Goal: Task Accomplishment & Management: Manage account settings

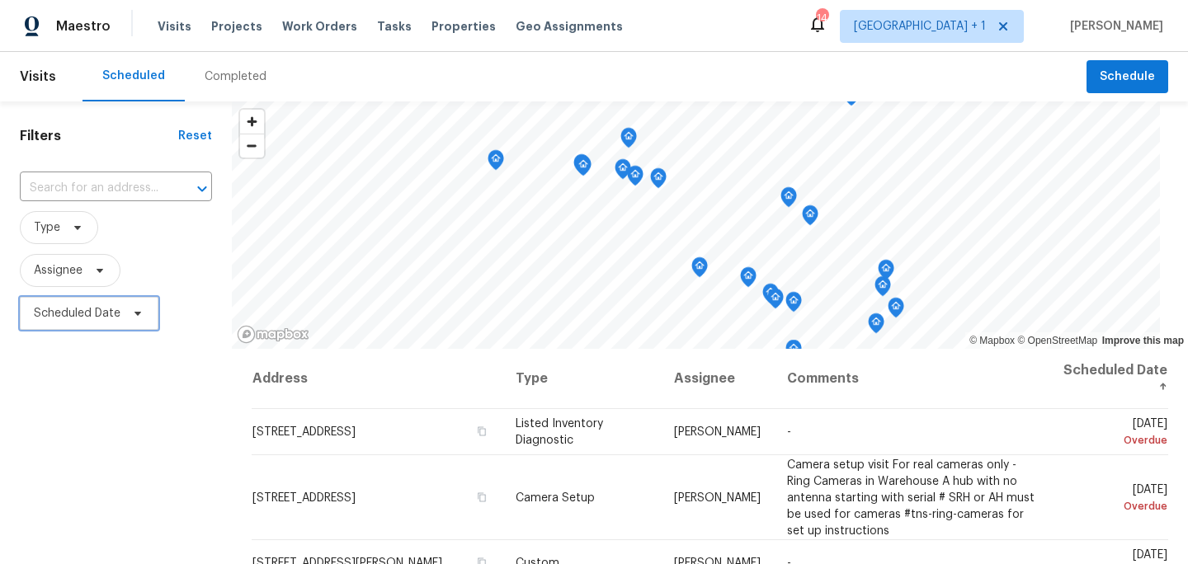
click at [88, 318] on span "Scheduled Date" at bounding box center [77, 313] width 87 height 16
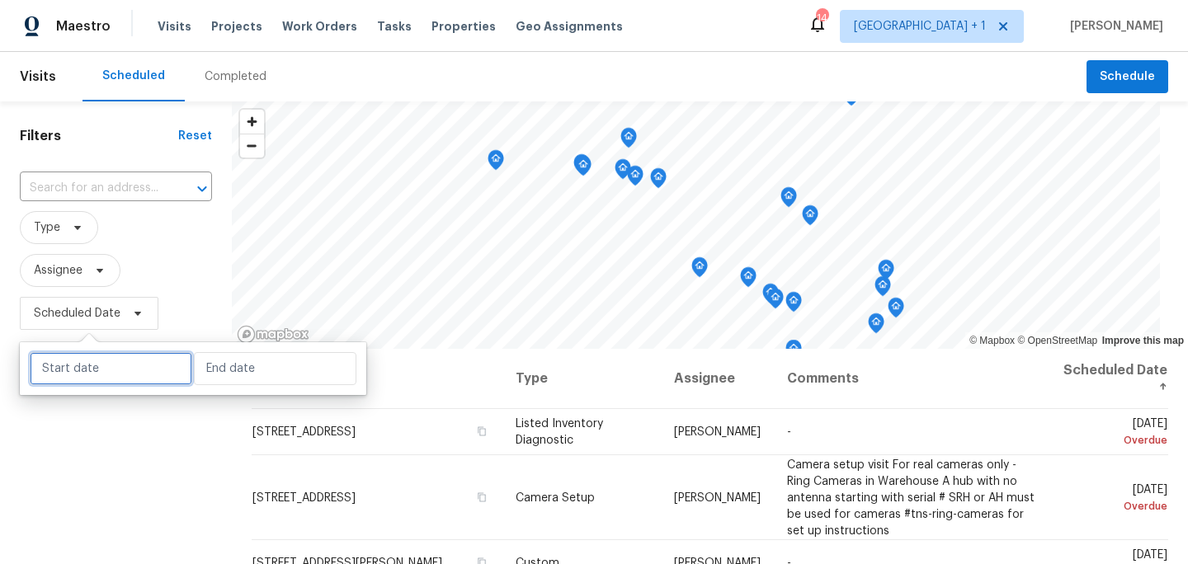
click at [112, 369] on input "text" at bounding box center [111, 368] width 163 height 33
select select "7"
select select "2025"
select select "8"
select select "2025"
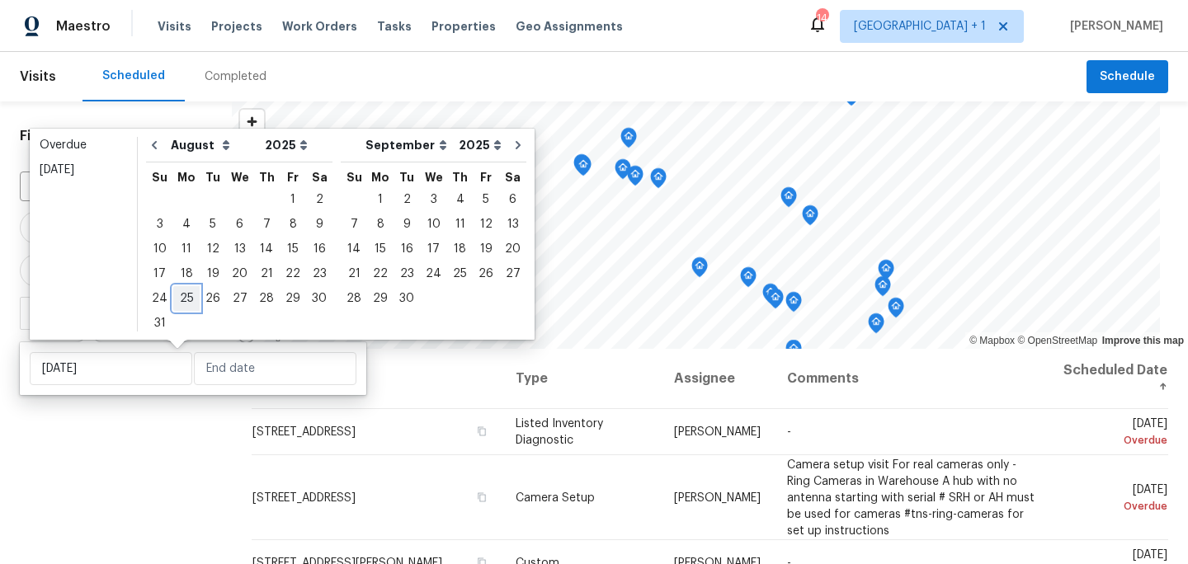
click at [177, 297] on div "25" at bounding box center [186, 298] width 26 height 23
type input "[DATE]"
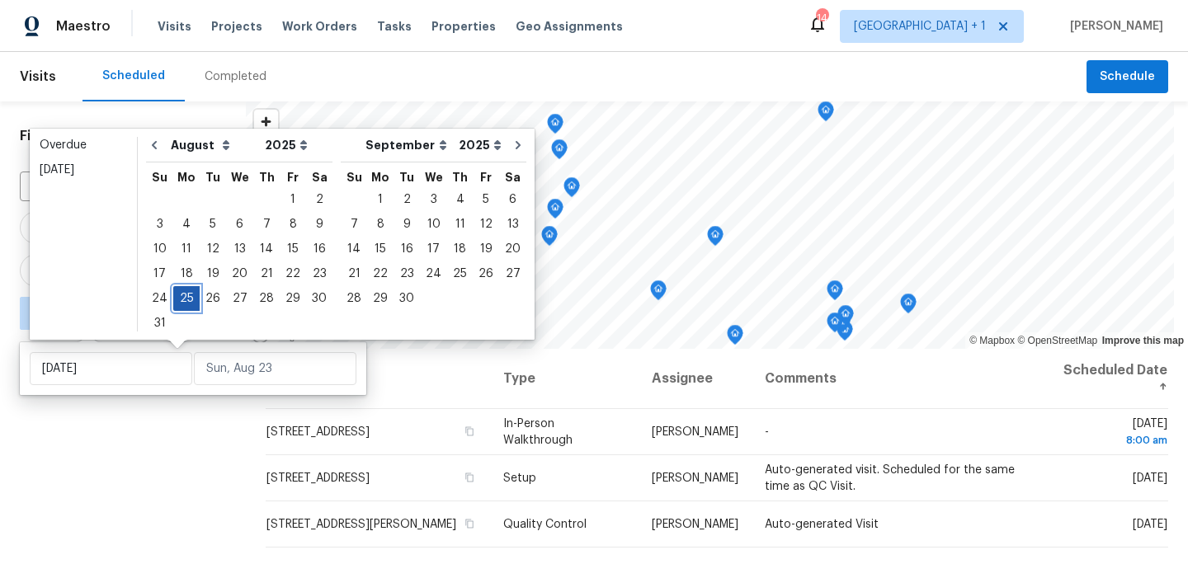
click at [177, 297] on div "25" at bounding box center [186, 298] width 26 height 23
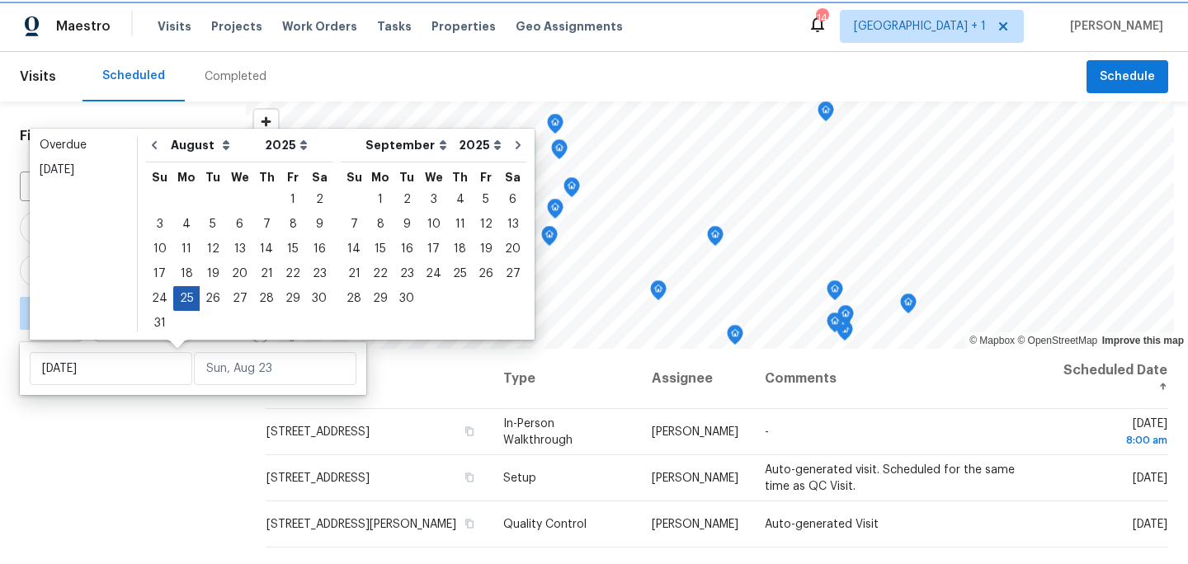
type input "[DATE]"
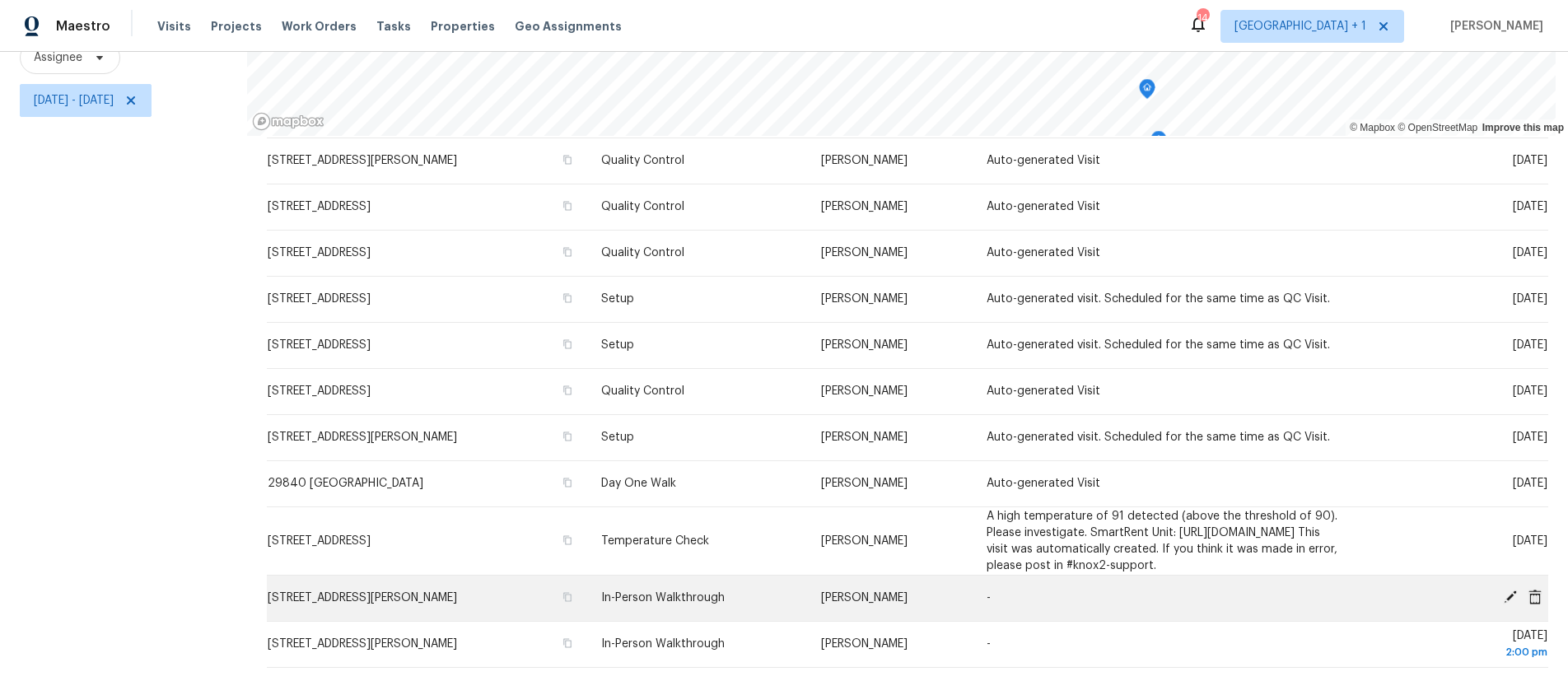
scroll to position [144, 0]
click at [572, 562] on icon "button" at bounding box center [567, 597] width 10 height 10
click at [1185, 562] on div at bounding box center [1458, 598] width 177 height 17
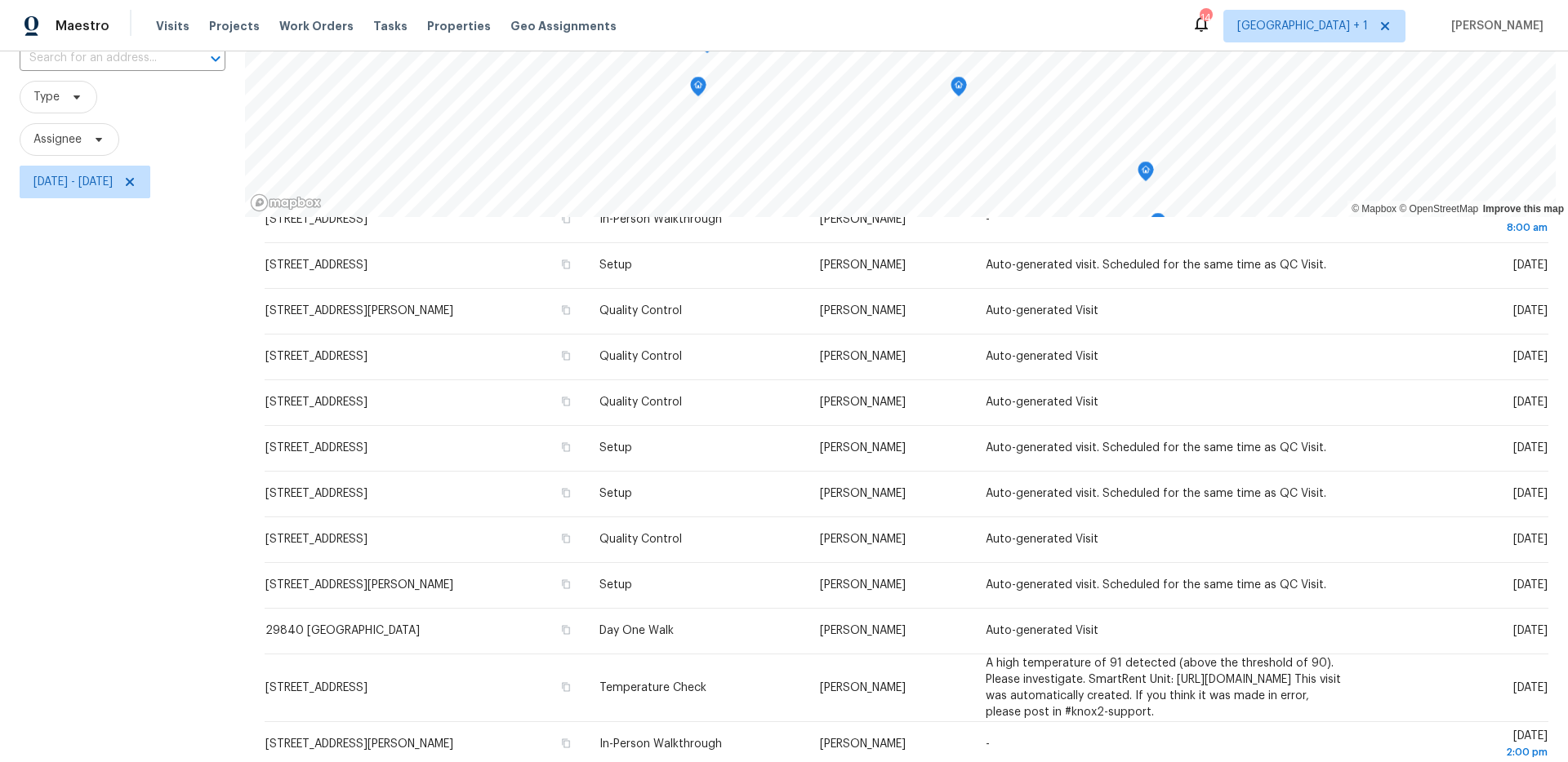
scroll to position [124, 0]
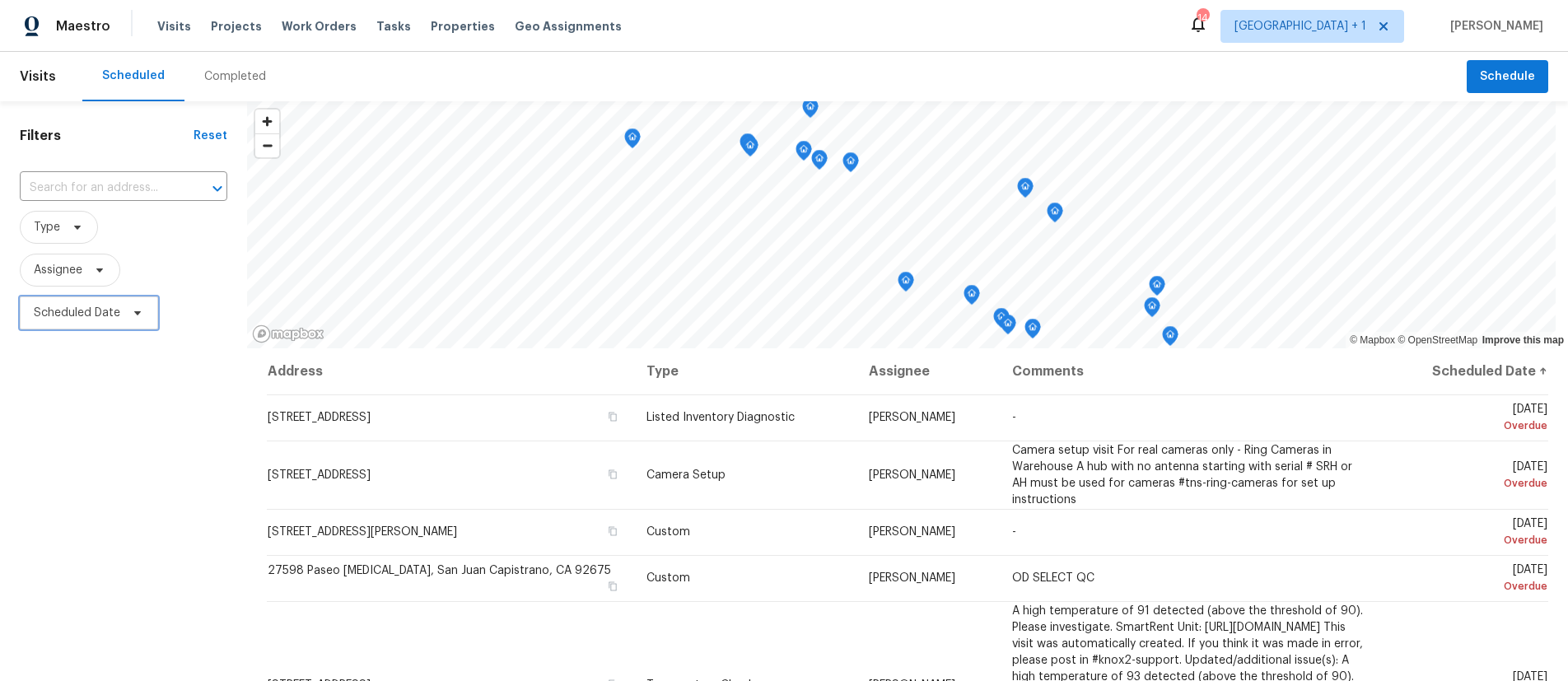
click at [97, 313] on span "Scheduled Date" at bounding box center [77, 313] width 87 height 16
click at [114, 353] on div at bounding box center [193, 367] width 345 height 53
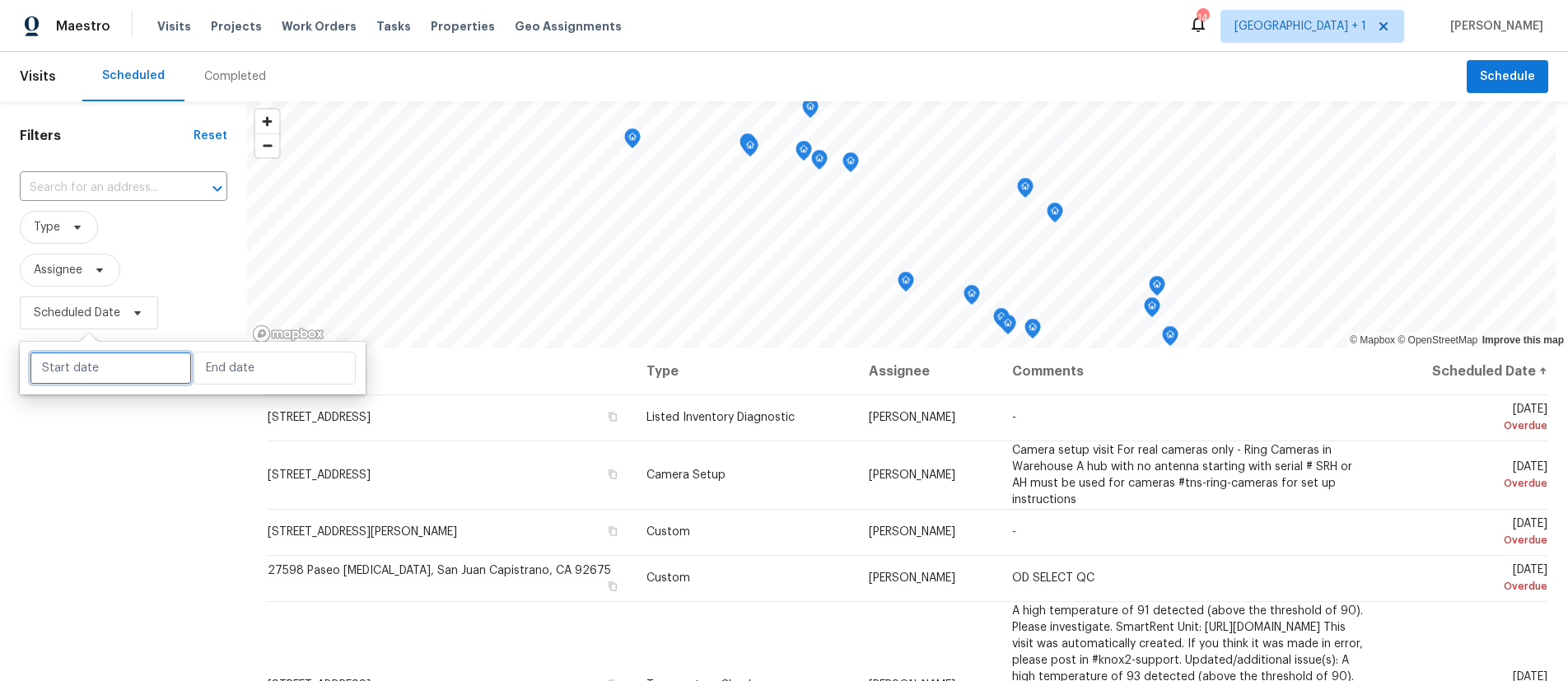
select select "7"
select select "2025"
select select "8"
select select "2025"
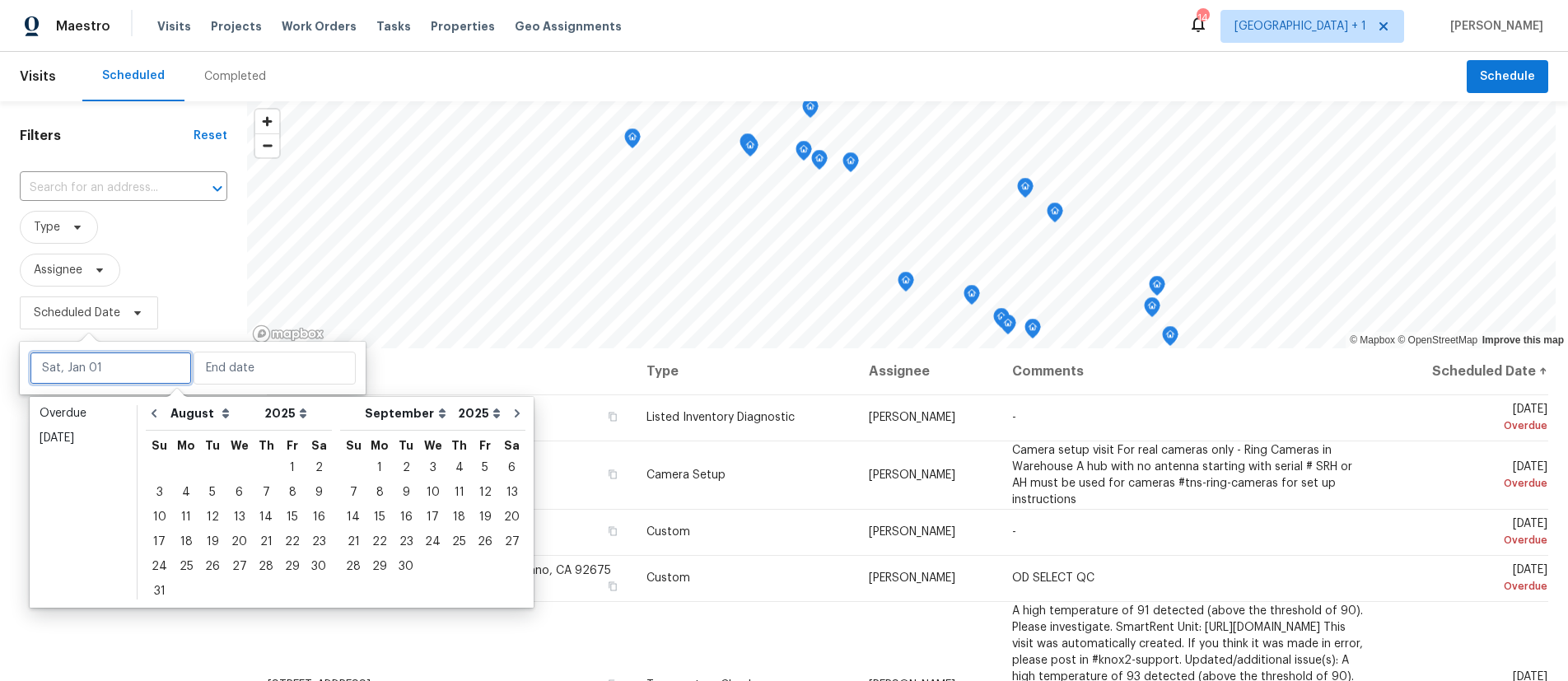
click at [115, 364] on input "text" at bounding box center [111, 367] width 163 height 33
click at [189, 564] on div "25" at bounding box center [186, 566] width 26 height 23
type input "[DATE]"
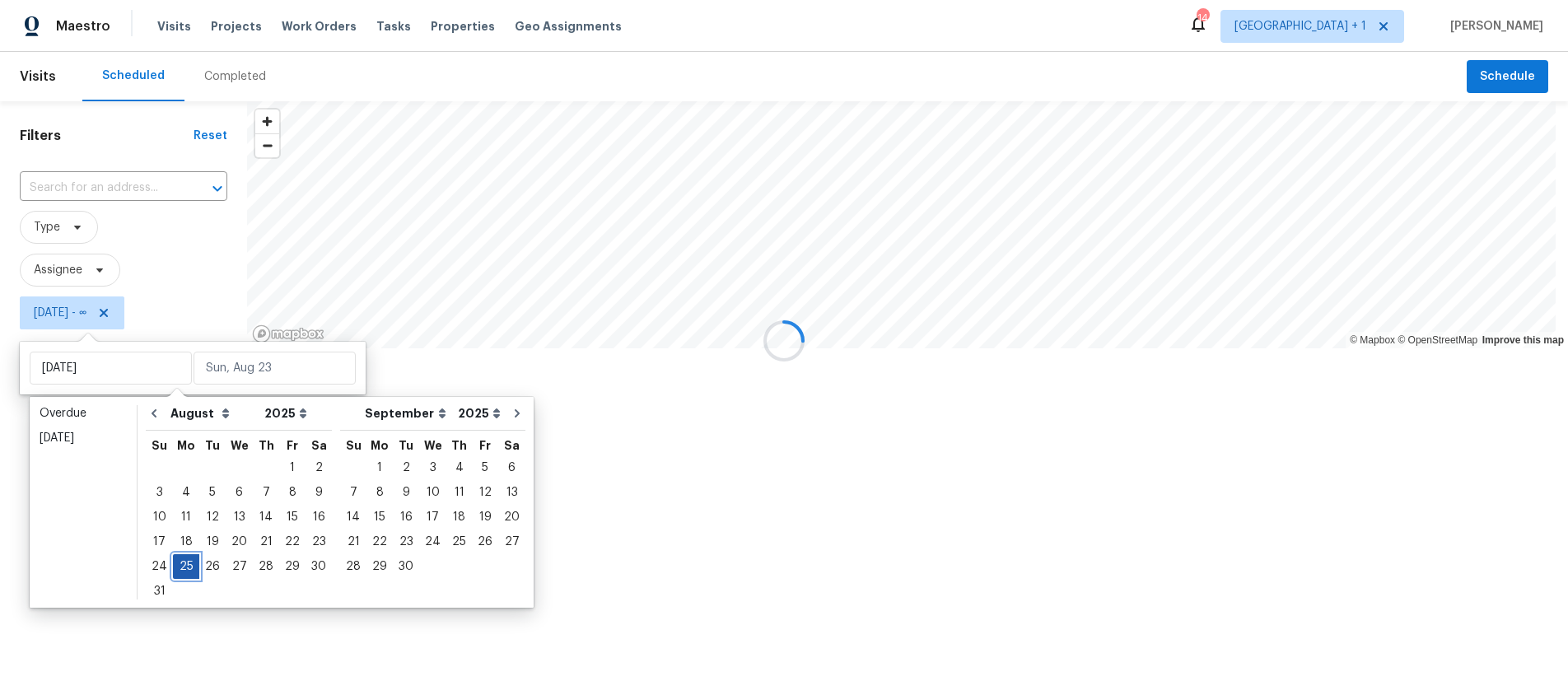
click at [189, 563] on div "25" at bounding box center [186, 566] width 26 height 23
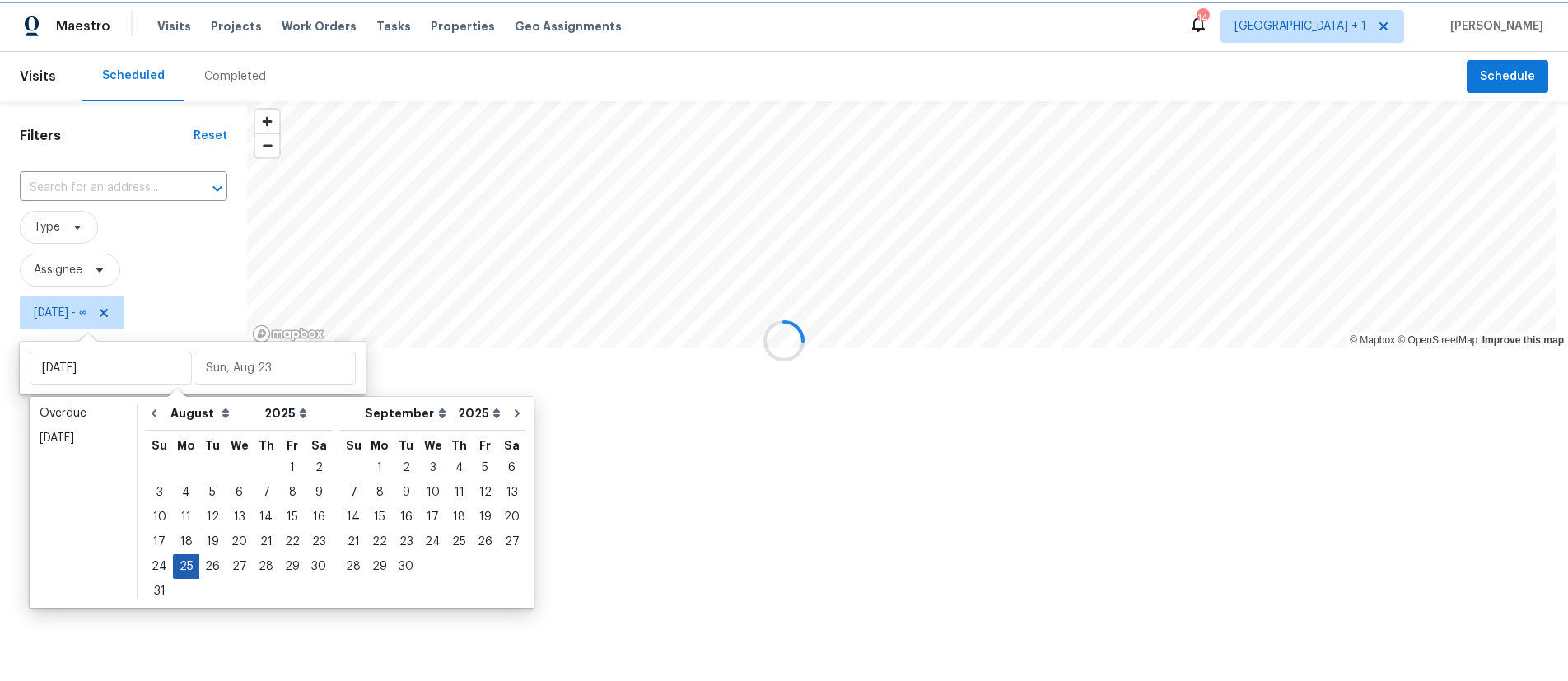
type input "[DATE]"
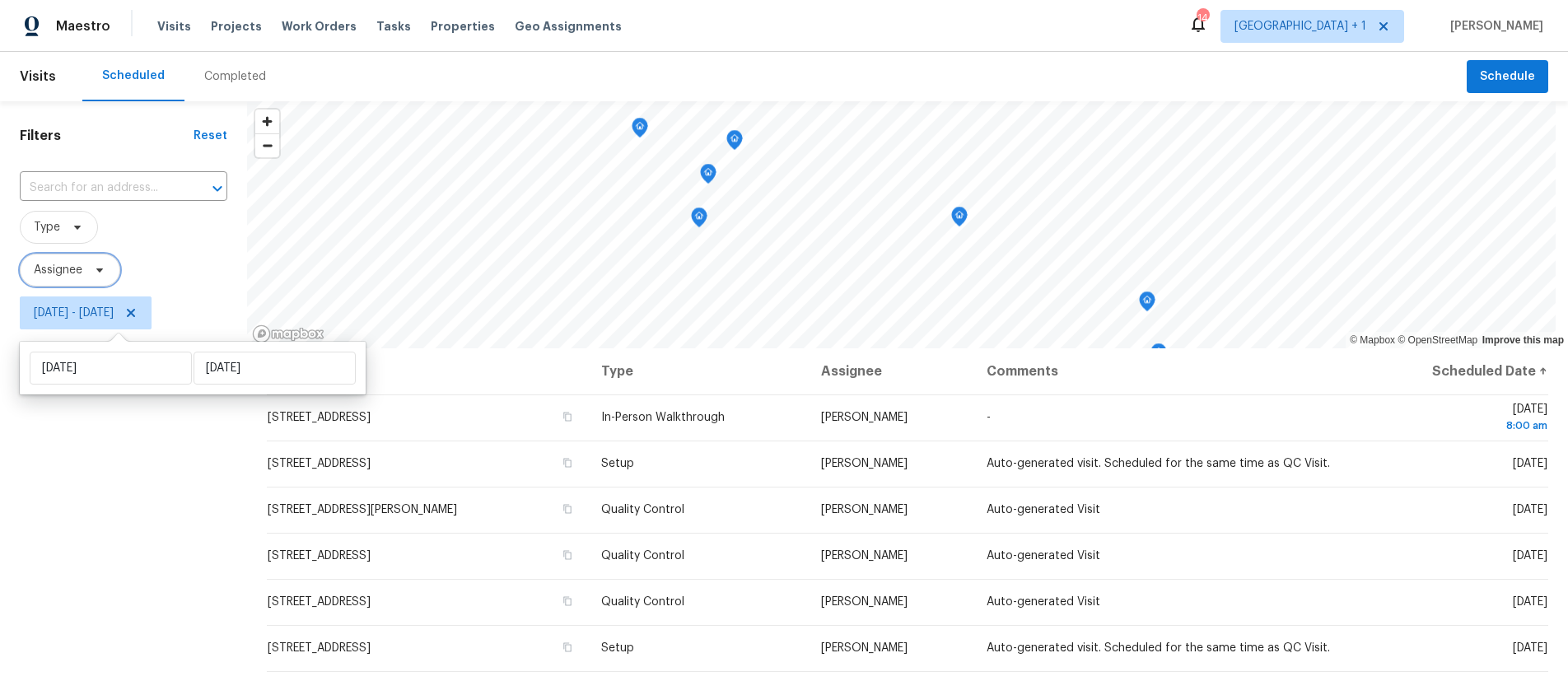
click at [75, 257] on span "Assignee" at bounding box center [70, 270] width 101 height 33
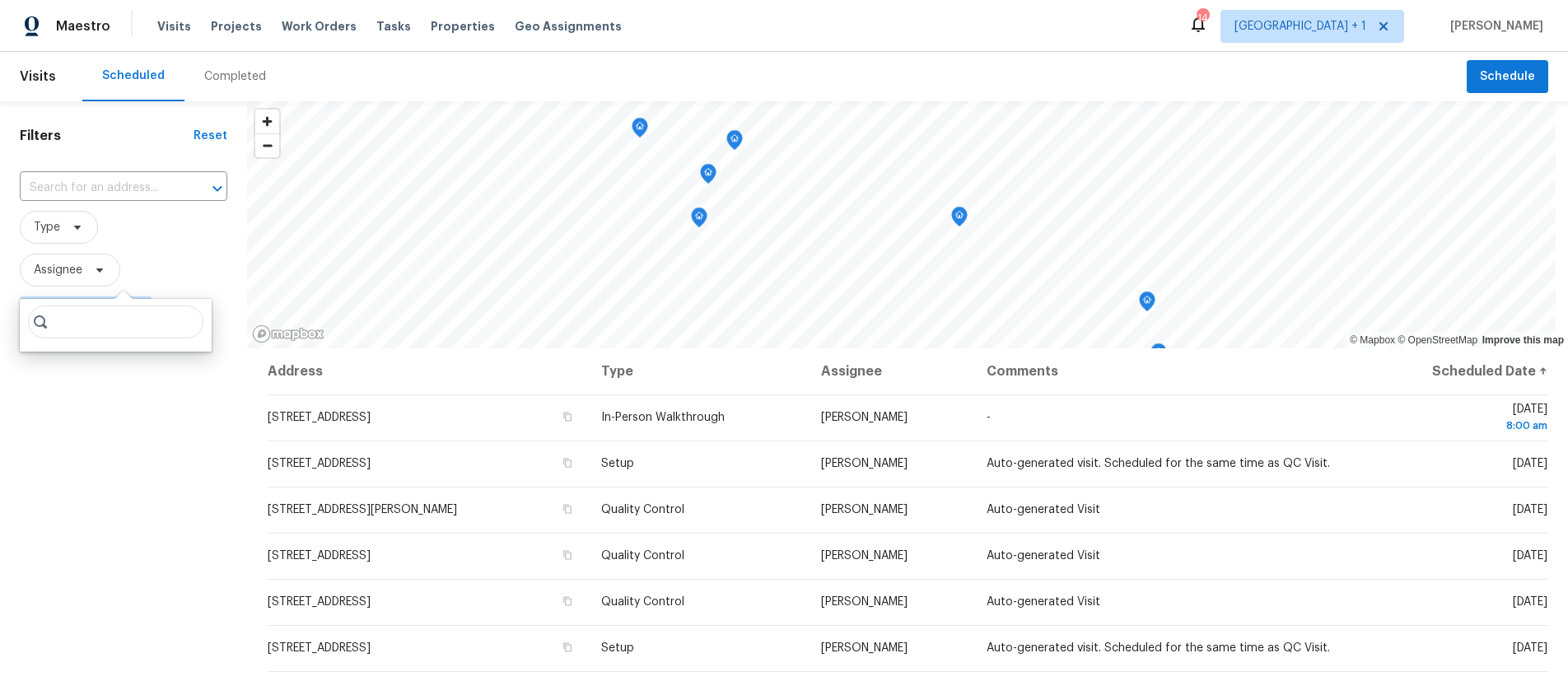
click at [105, 317] on input "search" at bounding box center [116, 322] width 176 height 33
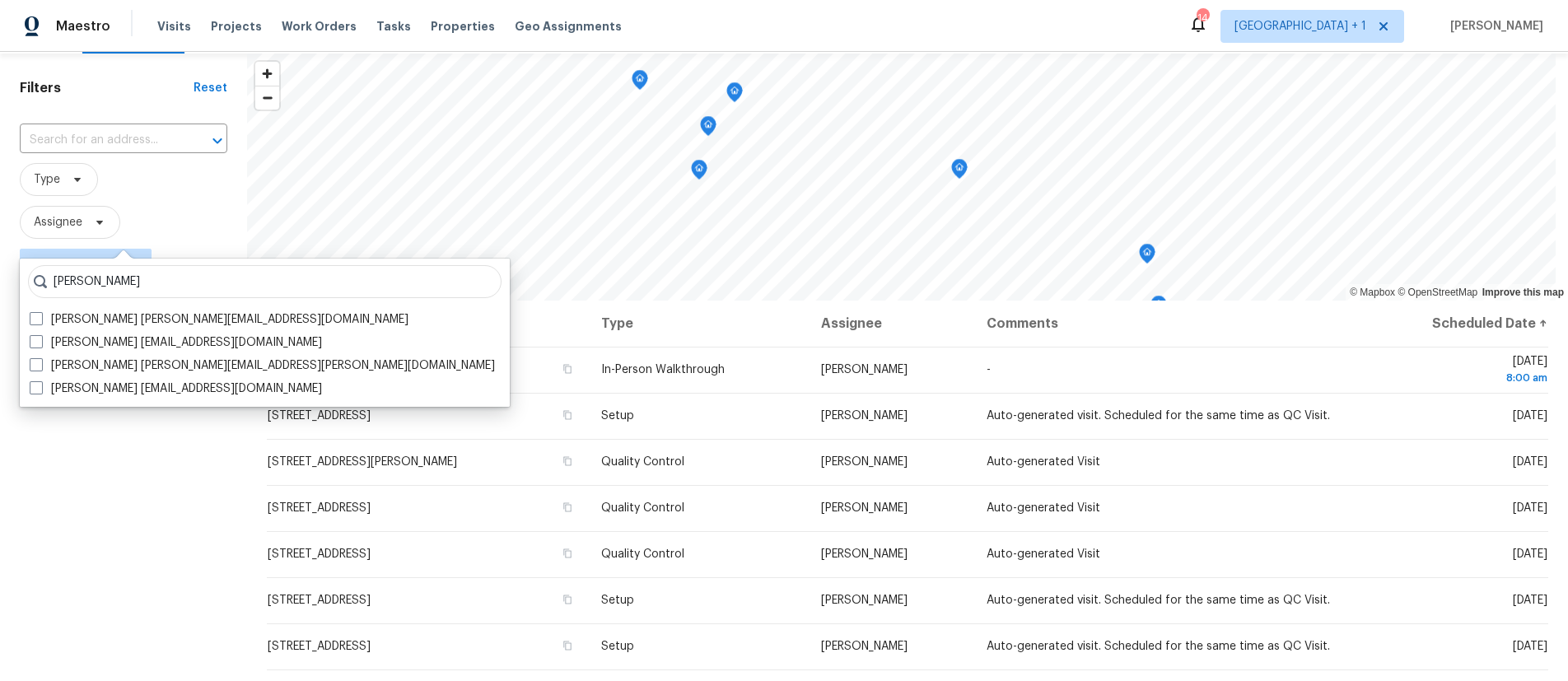
scroll to position [49, 0]
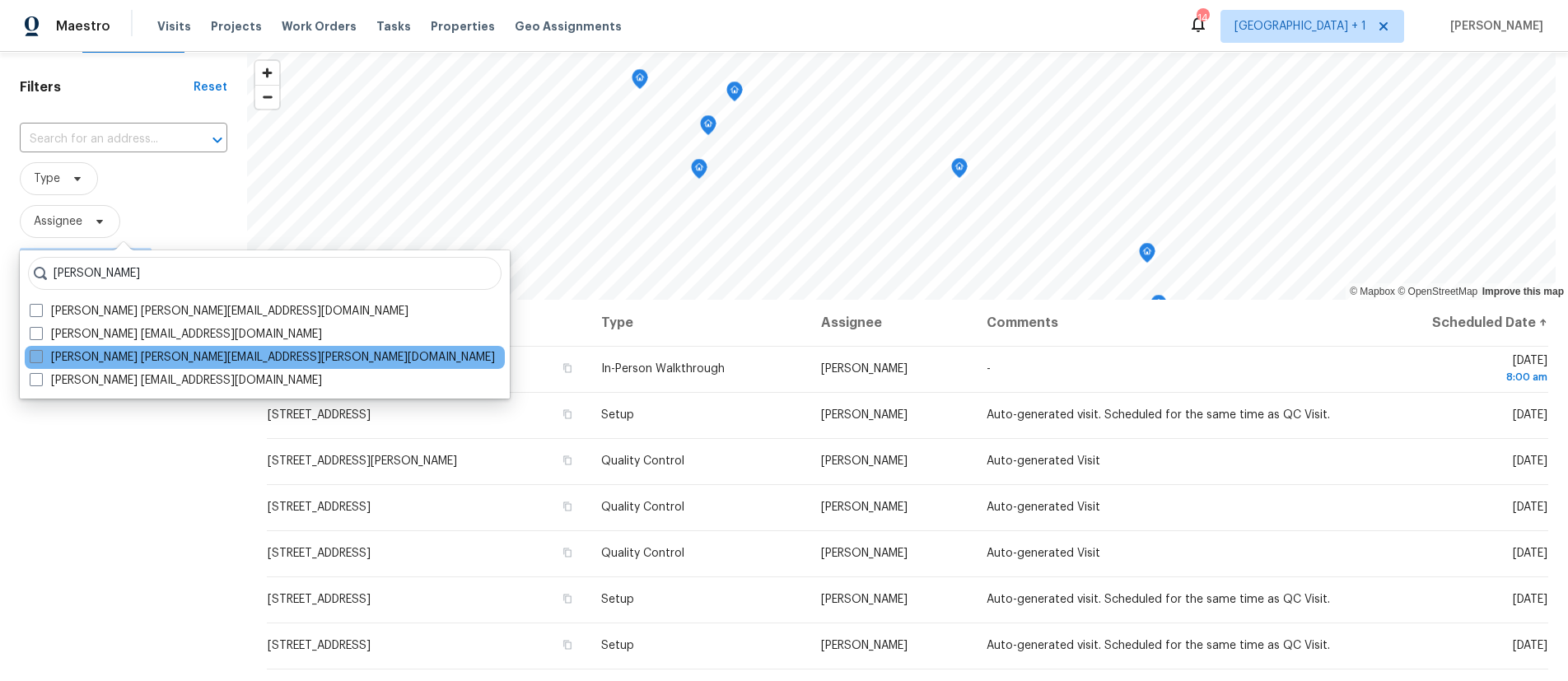
type input "[PERSON_NAME]"
click at [35, 358] on span at bounding box center [36, 356] width 13 height 13
click at [35, 358] on input "[PERSON_NAME] [PERSON_NAME][EMAIL_ADDRESS][PERSON_NAME][DOMAIN_NAME]" at bounding box center [35, 354] width 11 height 11
checkbox input "true"
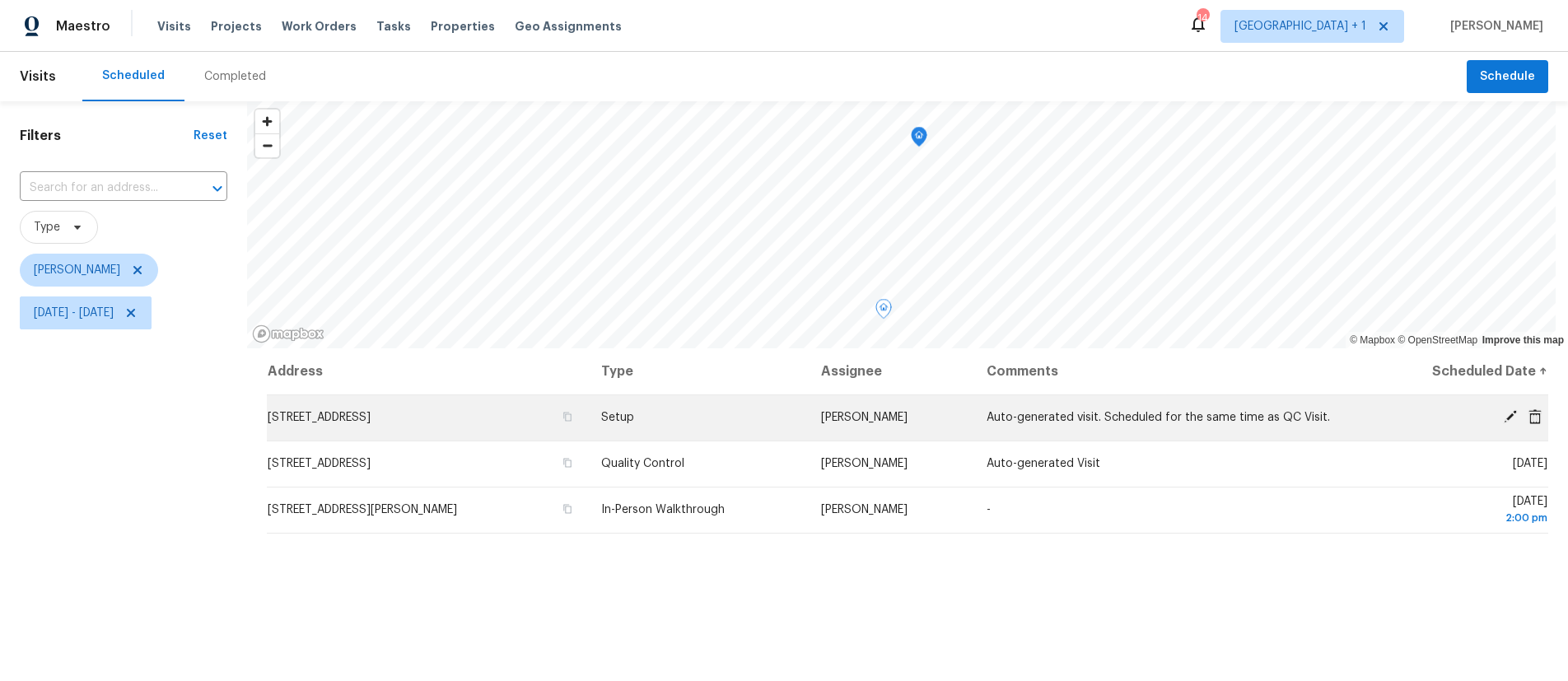
click at [1502, 416] on icon at bounding box center [1509, 416] width 15 height 15
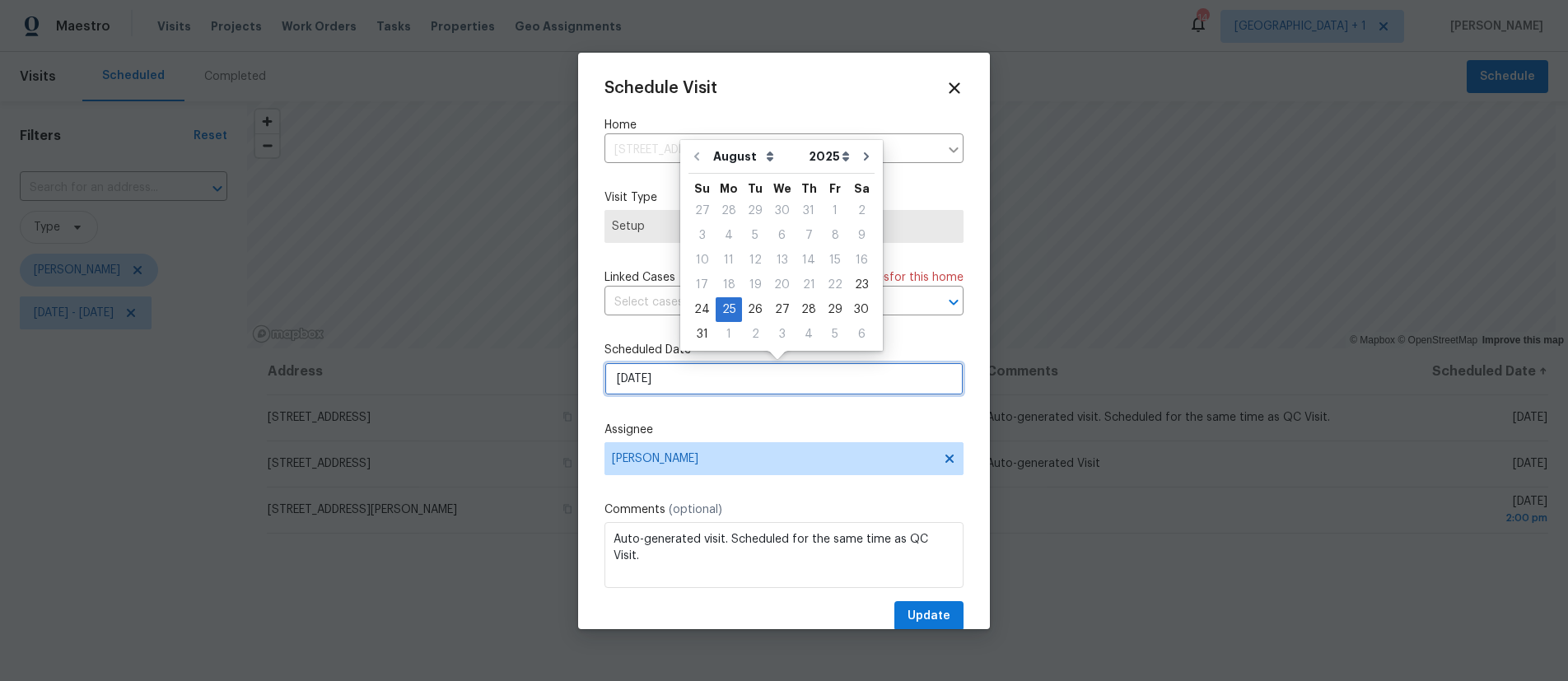
click at [765, 383] on input "[DATE]" at bounding box center [784, 378] width 359 height 33
click at [770, 308] on div "27" at bounding box center [782, 310] width 27 height 23
type input "[DATE]"
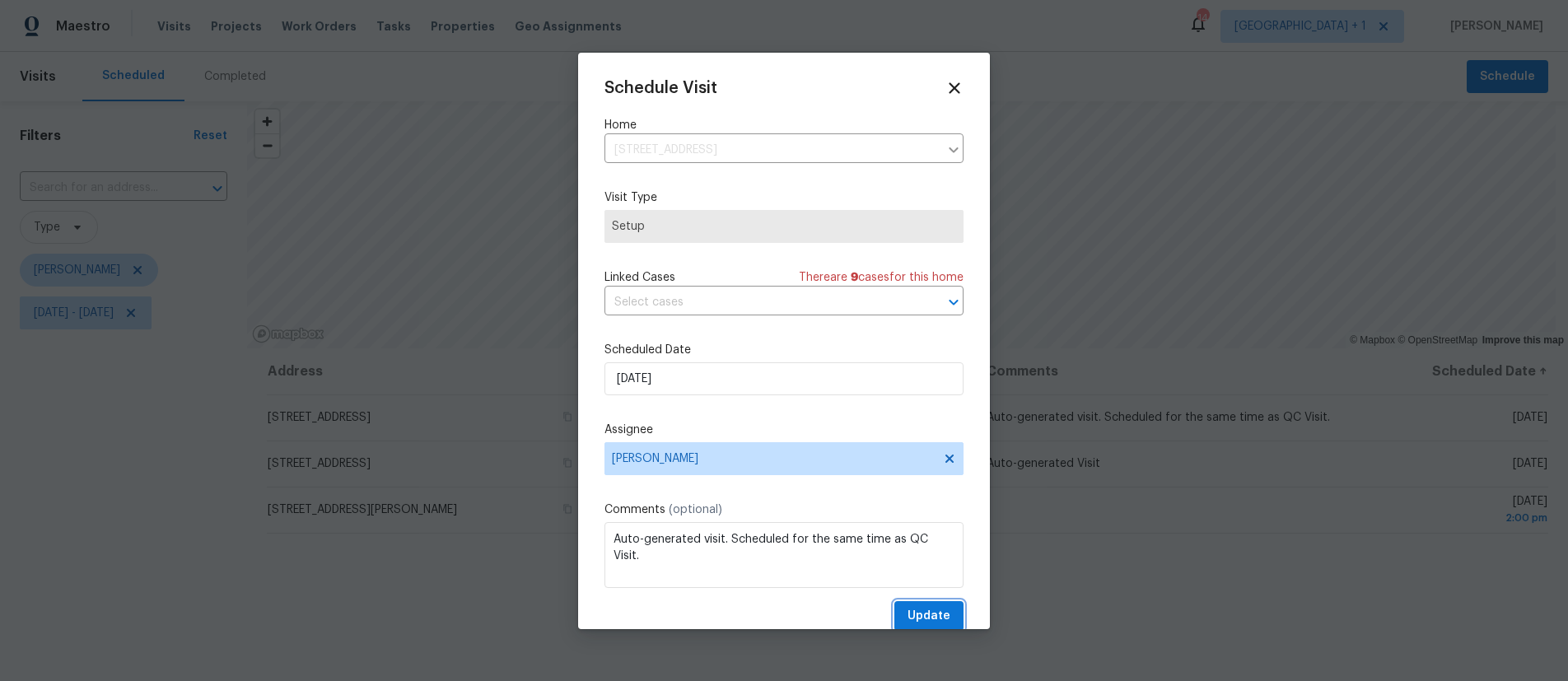
click at [928, 612] on span "Update" at bounding box center [928, 616] width 43 height 21
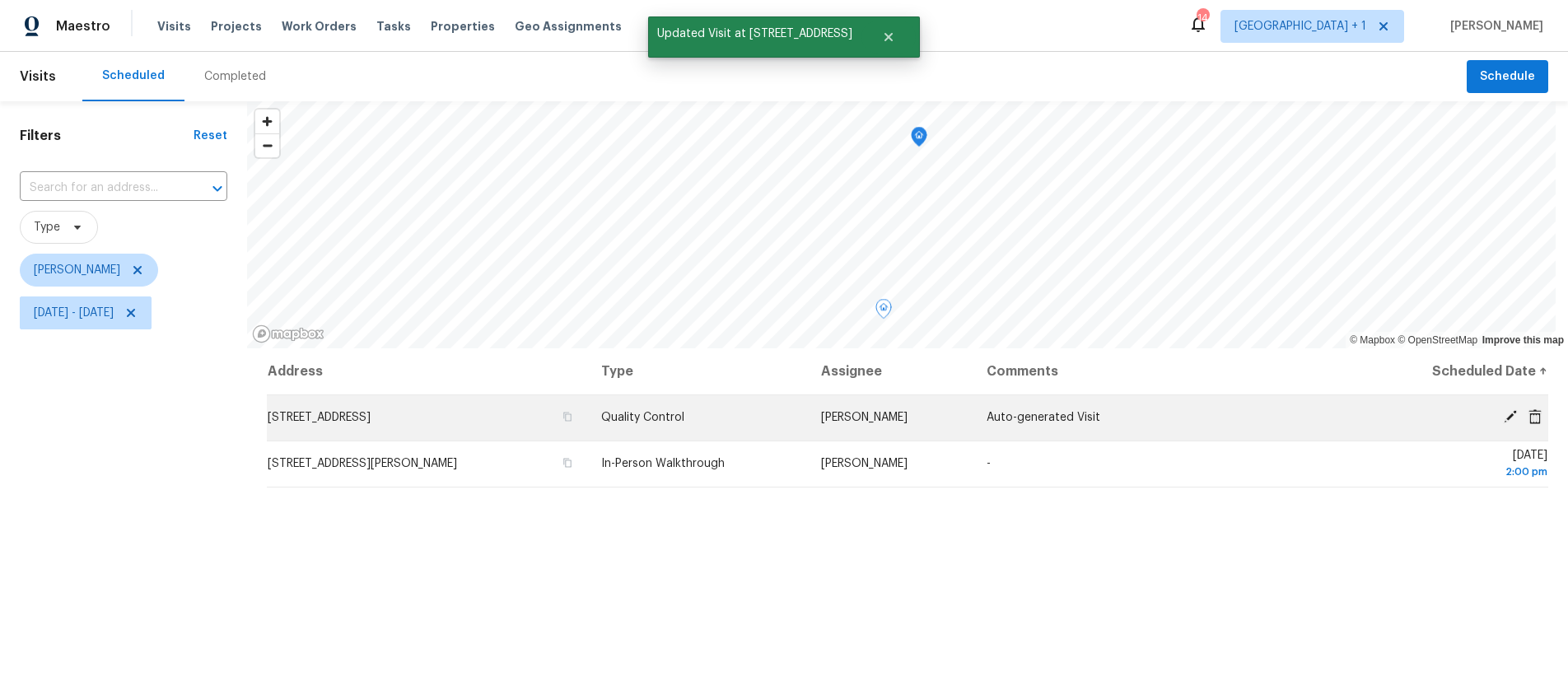
click at [1502, 412] on icon at bounding box center [1509, 416] width 15 height 15
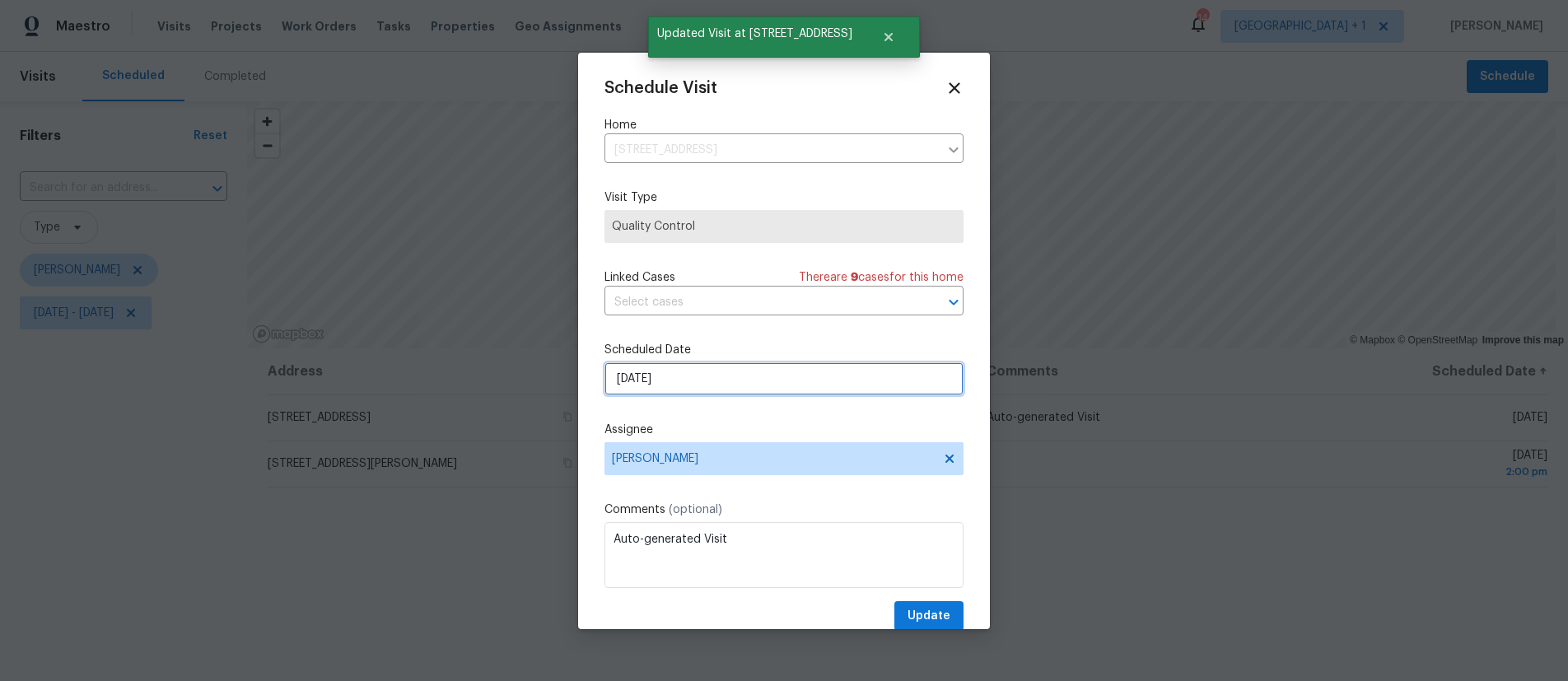
click at [750, 384] on input "[DATE]" at bounding box center [784, 378] width 359 height 33
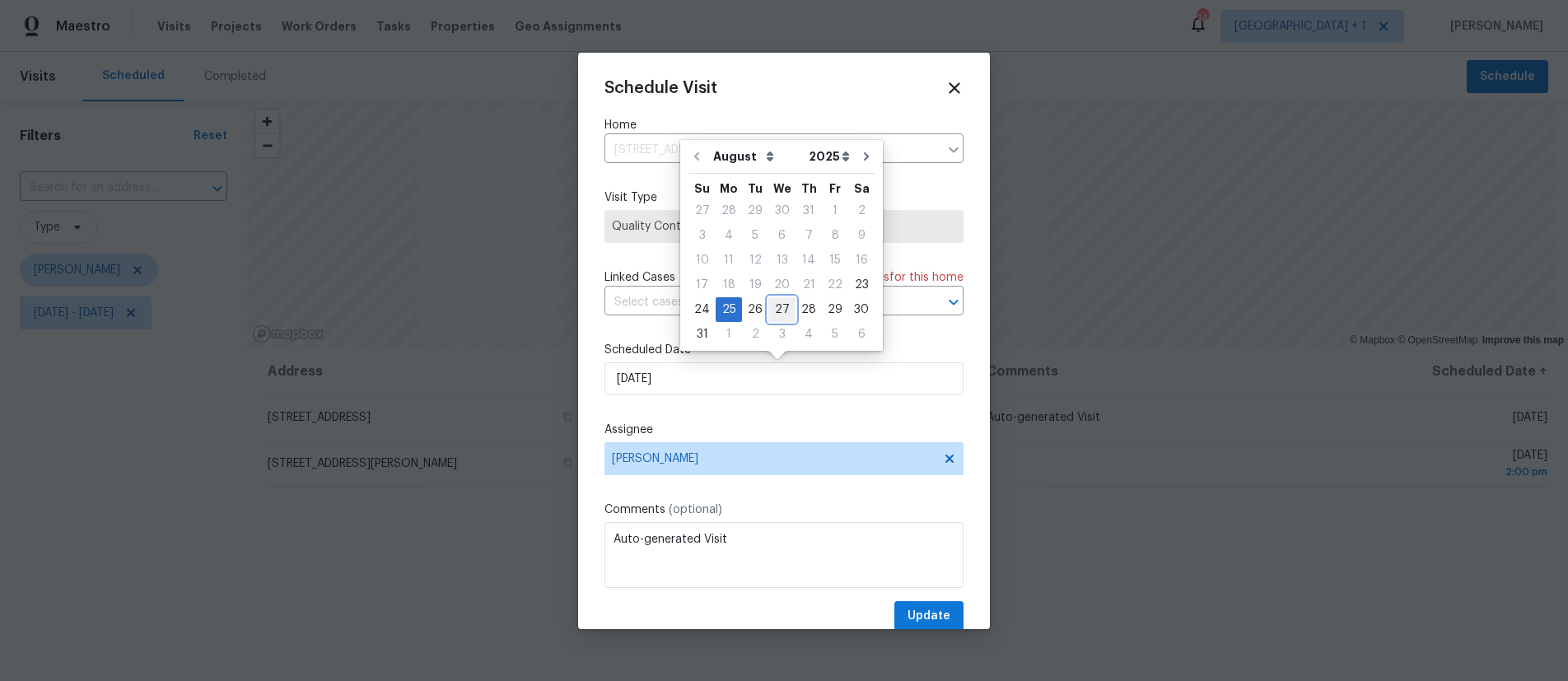
click at [777, 310] on div "27" at bounding box center [782, 310] width 27 height 23
type input "[DATE]"
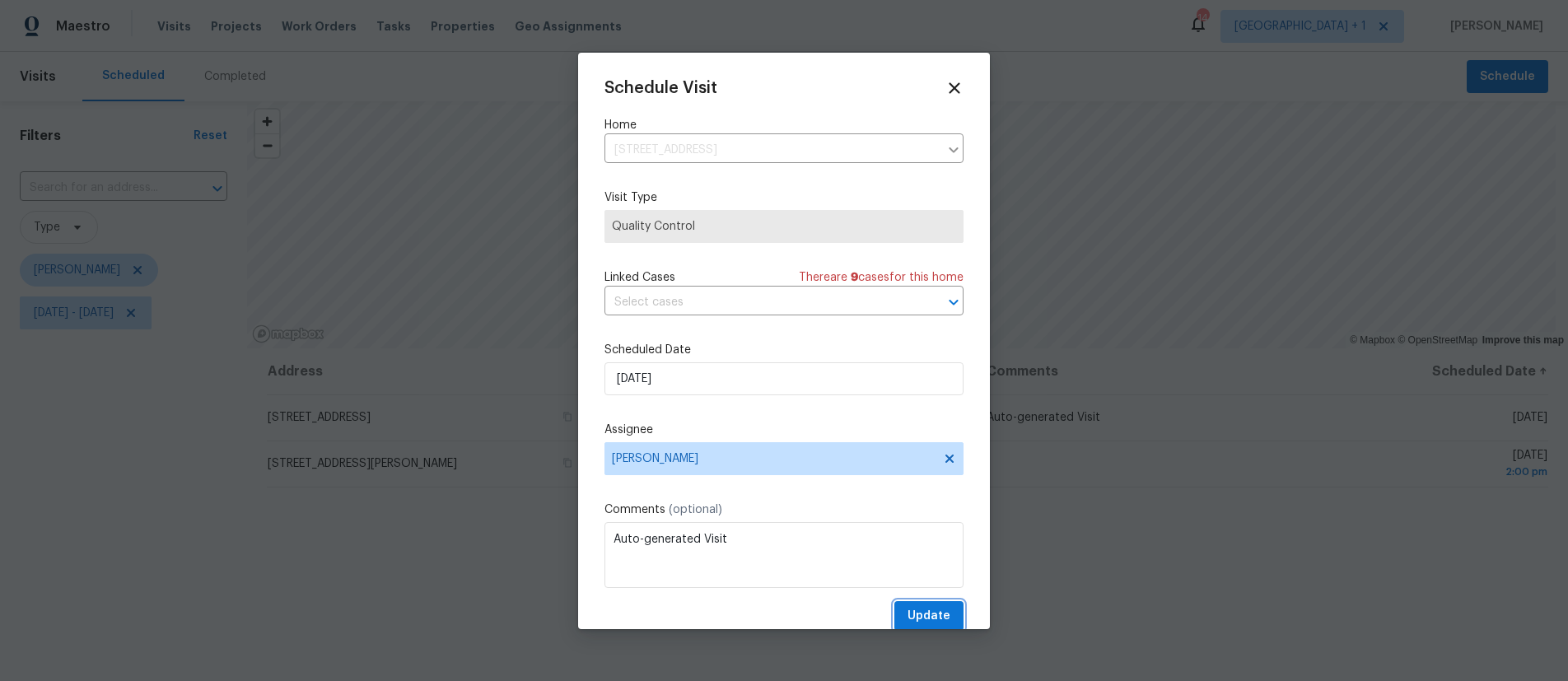
click at [927, 612] on span "Update" at bounding box center [928, 616] width 43 height 21
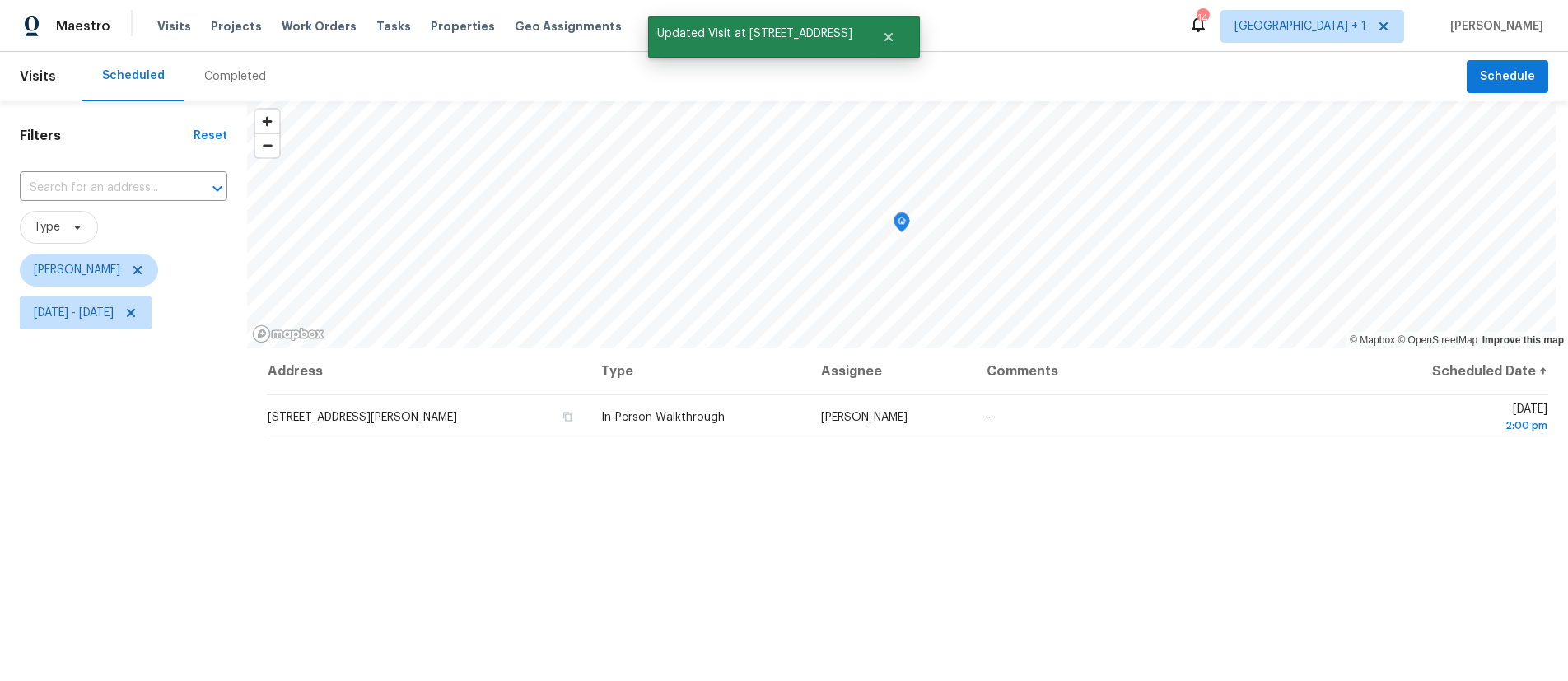
click at [116, 515] on div "Filters Reset ​ Type [PERSON_NAME][DATE] - [DATE]" at bounding box center [123, 497] width 247 height 793
click at [170, 444] on div "Filters Reset ​ Type [PERSON_NAME][DATE] - [DATE]" at bounding box center [123, 497] width 247 height 793
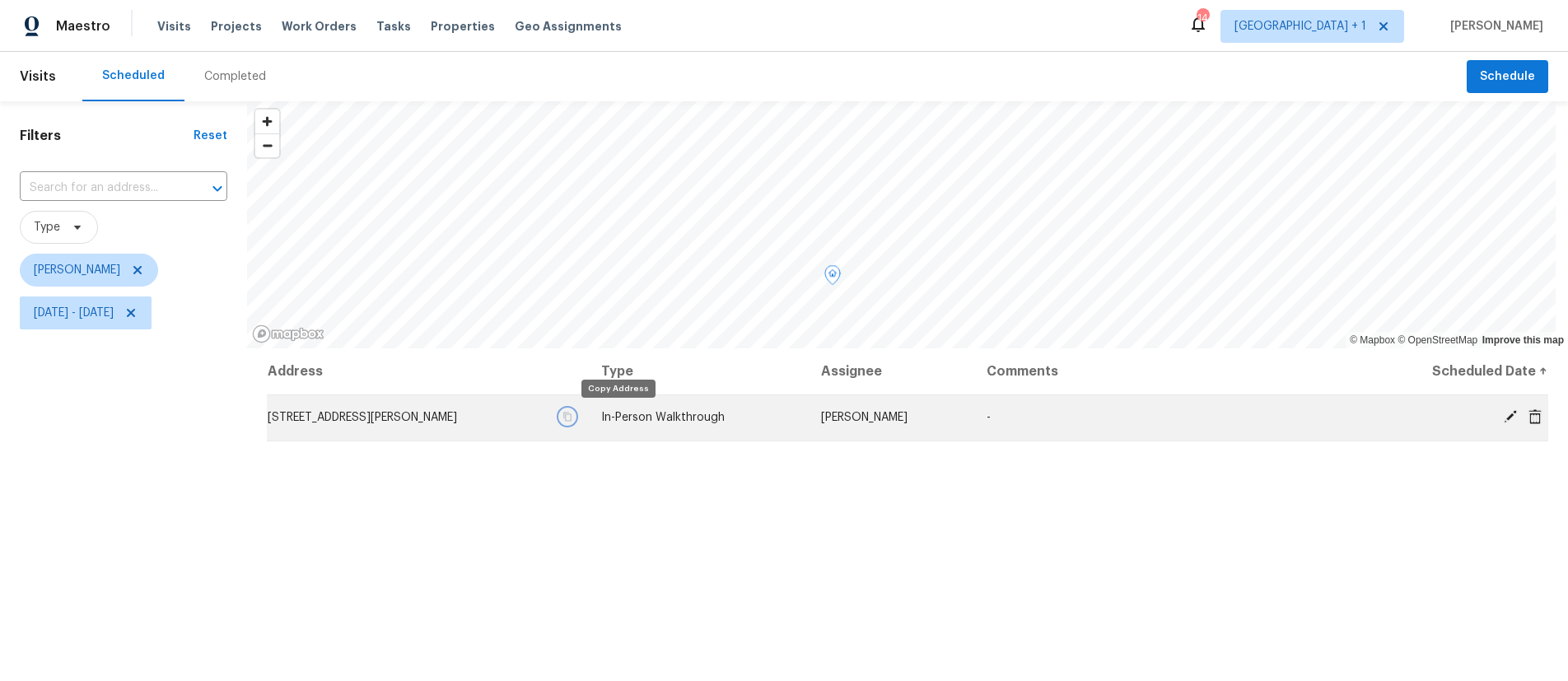
click at [575, 416] on button "button" at bounding box center [567, 416] width 15 height 15
